Goal: Find specific page/section: Find specific page/section

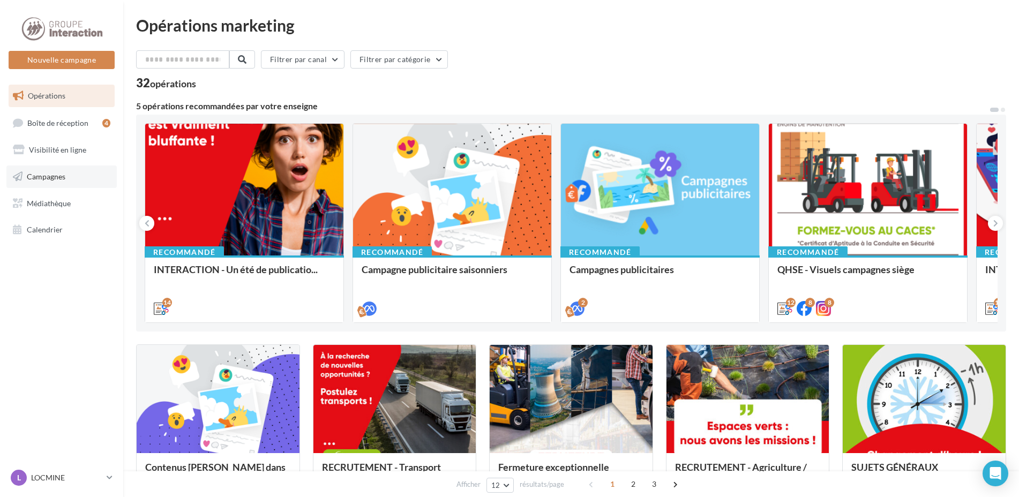
click at [55, 174] on span "Campagnes" at bounding box center [46, 176] width 39 height 9
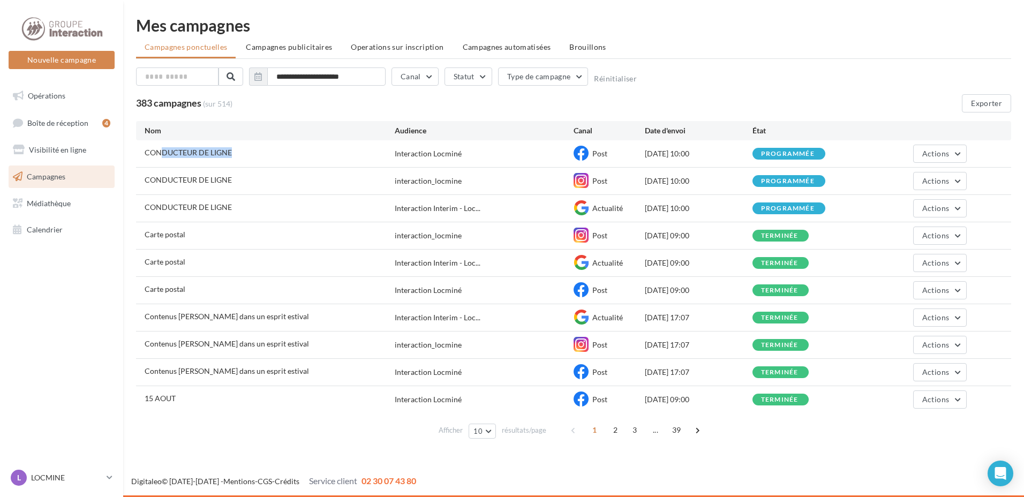
drag, startPoint x: 229, startPoint y: 154, endPoint x: 163, endPoint y: 152, distance: 66.0
click at [163, 152] on span "CONDUCTEUR DE LIGNE" at bounding box center [188, 152] width 87 height 9
click at [615, 432] on span "2" at bounding box center [615, 430] width 17 height 17
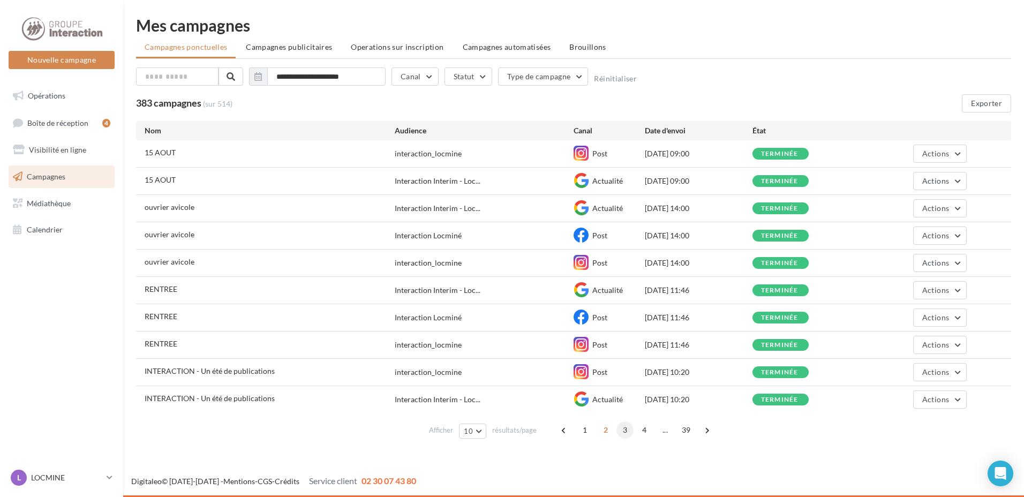
click at [624, 432] on span "3" at bounding box center [625, 430] width 17 height 17
